Goal: Communication & Community: Answer question/provide support

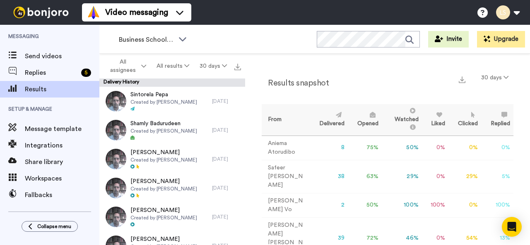
scroll to position [47, 0]
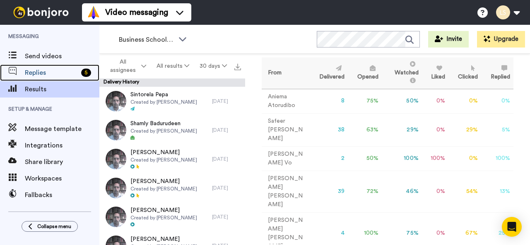
click at [58, 67] on div "Replies 5" at bounding box center [49, 73] width 99 height 17
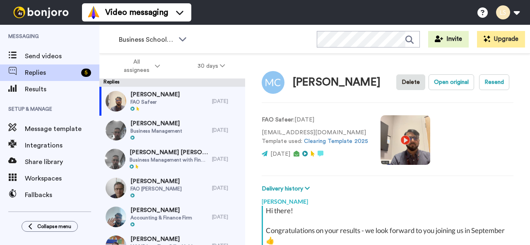
scroll to position [112, 0]
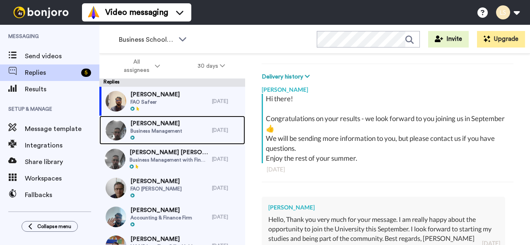
click at [161, 128] on span "Business Management" at bounding box center [156, 131] width 52 height 7
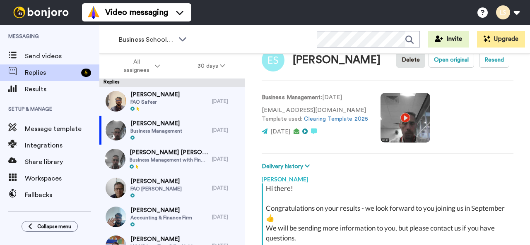
type textarea "x"
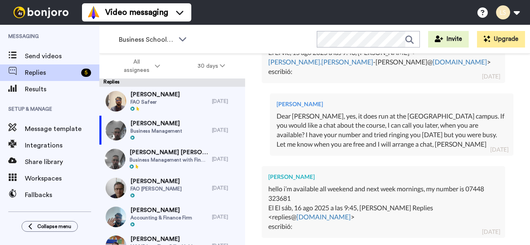
scroll to position [356, 0]
